Goal: Information Seeking & Learning: Learn about a topic

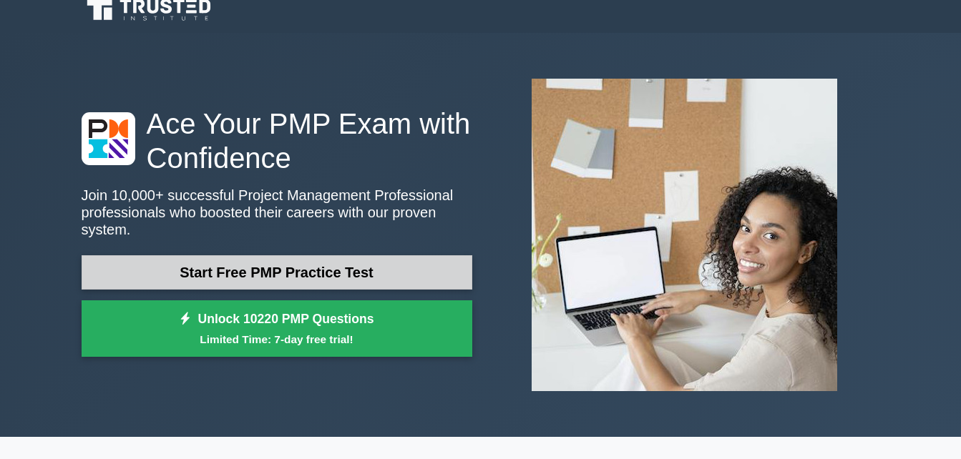
click at [394, 255] on link "Start Free PMP Practice Test" at bounding box center [277, 272] width 391 height 34
click at [384, 265] on link "Start Free PMP Practice Test" at bounding box center [277, 272] width 391 height 34
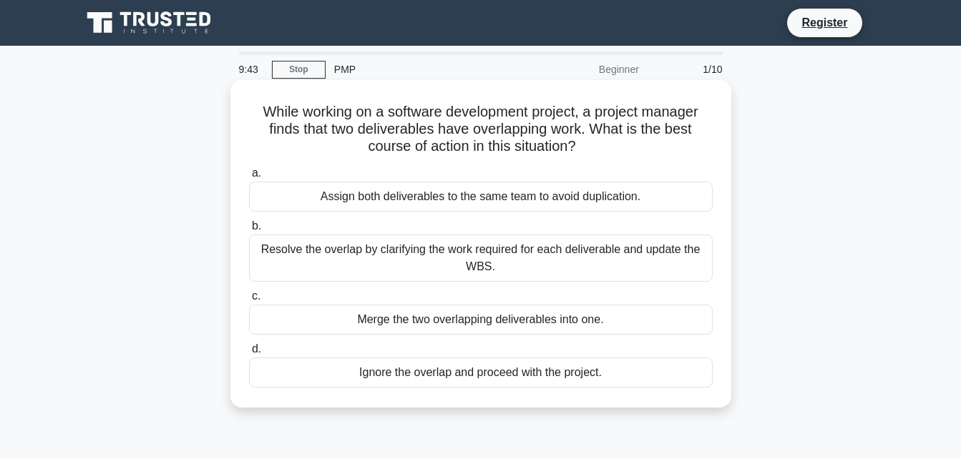
click at [503, 324] on div "Merge the two overlapping deliverables into one." at bounding box center [481, 320] width 464 height 30
click at [249, 301] on input "c. Merge the two overlapping deliverables into one." at bounding box center [249, 296] width 0 height 9
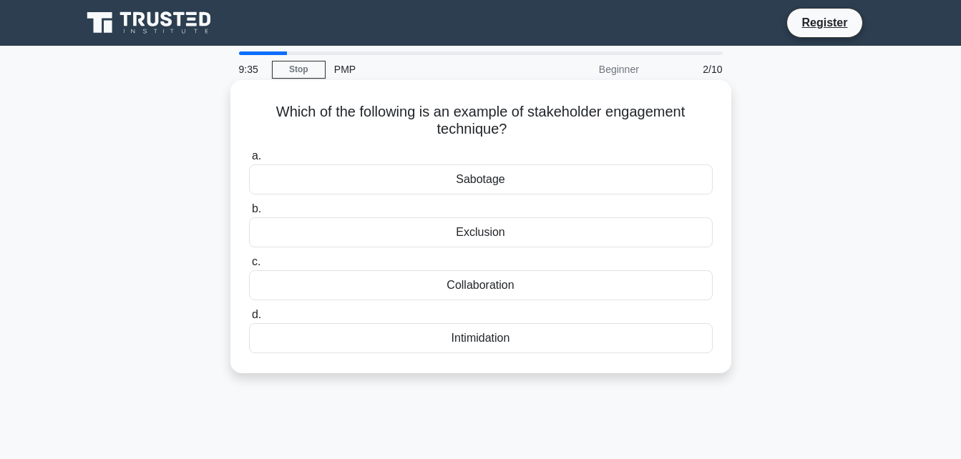
click at [515, 296] on div "Collaboration" at bounding box center [481, 286] width 464 height 30
click at [249, 267] on input "c. Collaboration" at bounding box center [249, 262] width 0 height 9
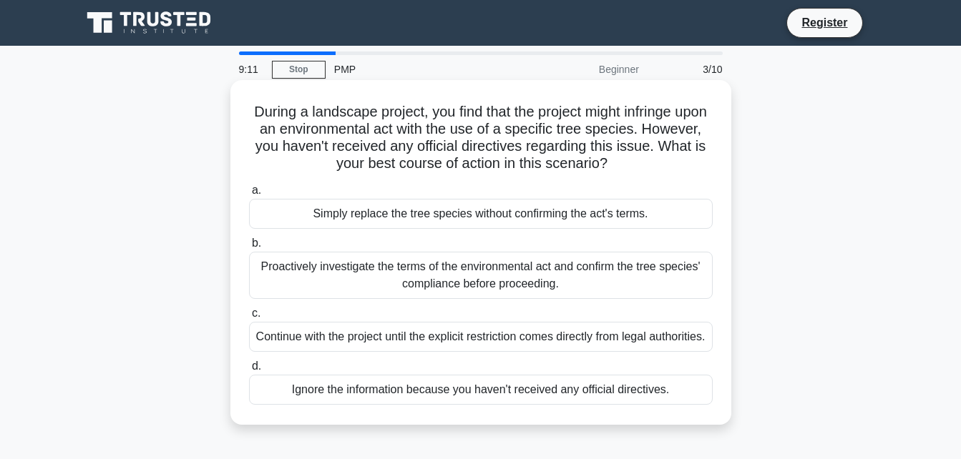
click at [451, 352] on div "Continue with the project until the explicit restriction comes directly from le…" at bounding box center [481, 337] width 464 height 30
click at [249, 318] on input "c. Continue with the project until the explicit restriction comes directly from…" at bounding box center [249, 313] width 0 height 9
